Goal: Information Seeking & Learning: Learn about a topic

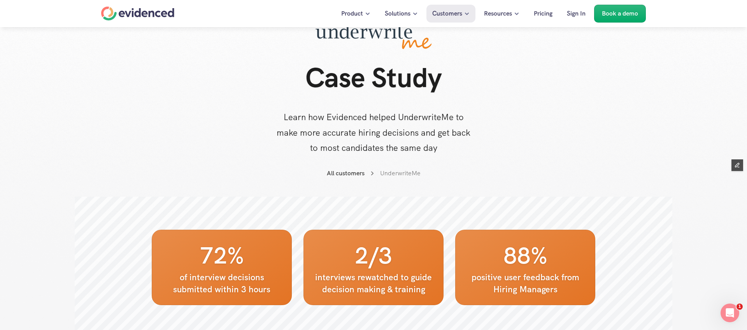
scroll to position [58, 0]
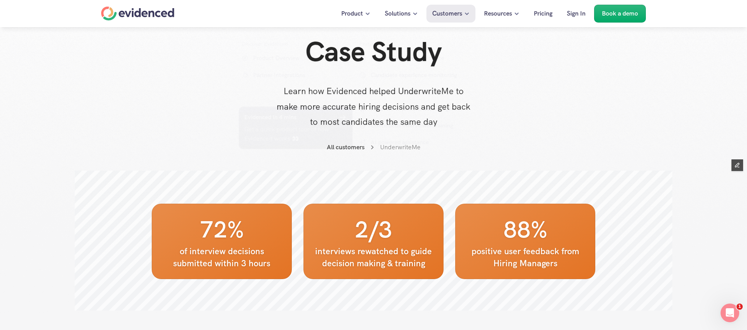
click at [553, 144] on div at bounding box center [373, 136] width 747 height 388
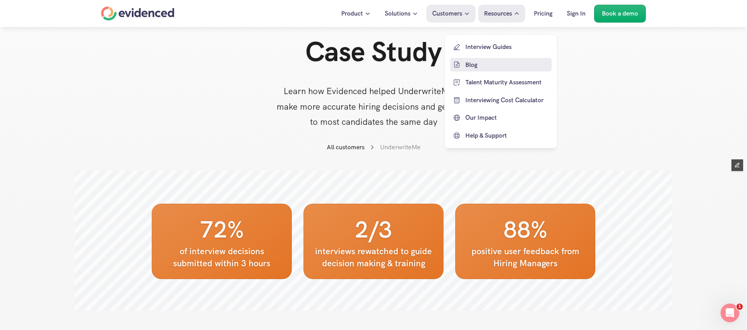
click at [467, 67] on p "Blog" at bounding box center [507, 65] width 84 height 10
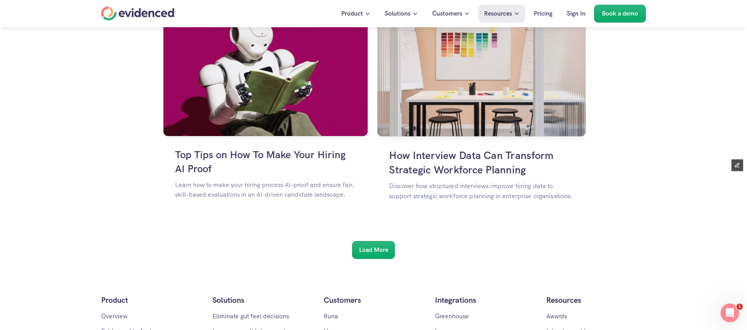
scroll to position [1286, 0]
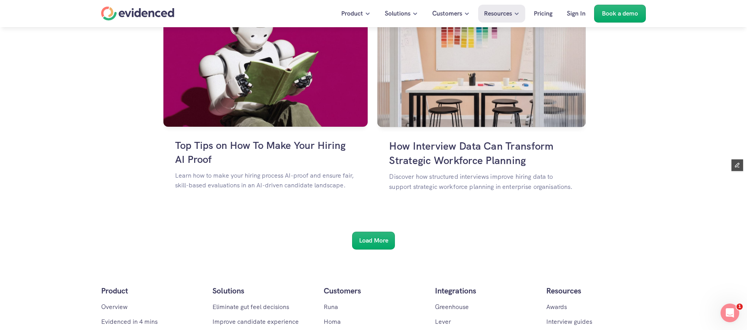
click at [459, 99] on img at bounding box center [481, 61] width 208 height 132
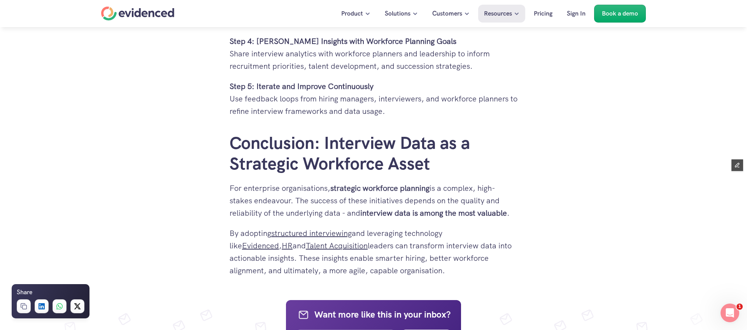
scroll to position [2046, 0]
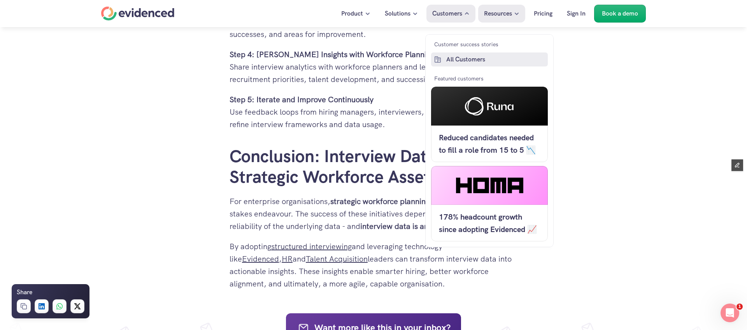
click at [450, 60] on p "All Customers" at bounding box center [496, 59] width 100 height 10
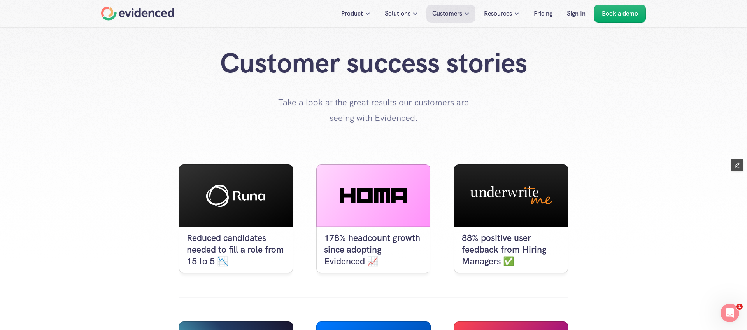
scroll to position [28, 0]
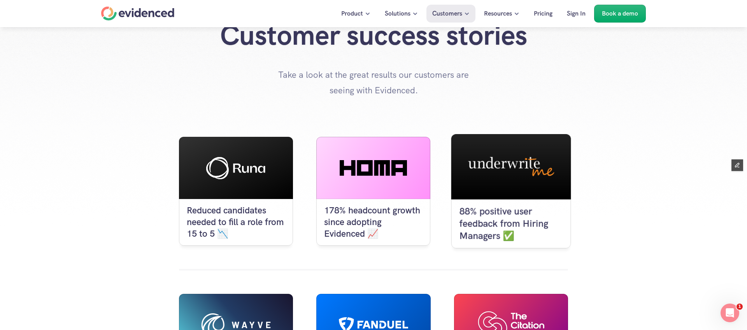
click at [500, 196] on div at bounding box center [511, 166] width 120 height 65
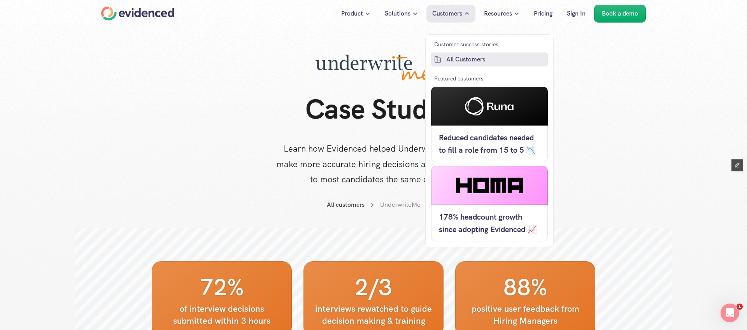
click at [458, 63] on p "All Customers" at bounding box center [496, 59] width 100 height 10
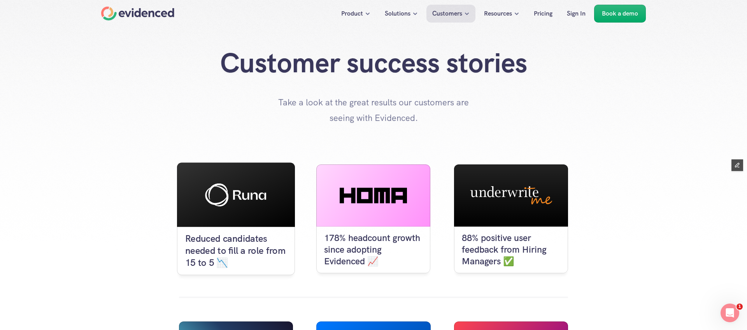
click at [261, 196] on use at bounding box center [235, 195] width 61 height 23
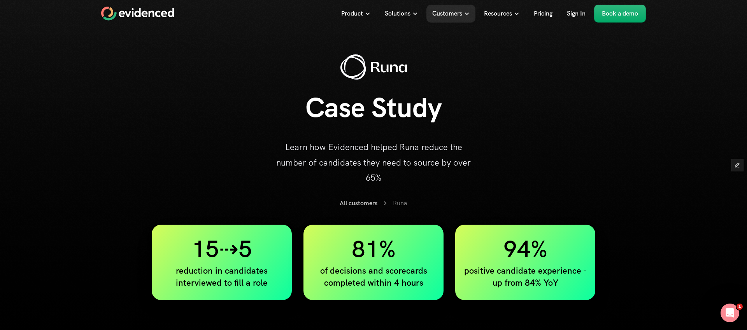
click at [382, 99] on h1 "Case Study" at bounding box center [373, 107] width 311 height 33
